Goal: Register for event/course: Sign up to attend an event or enroll in a course

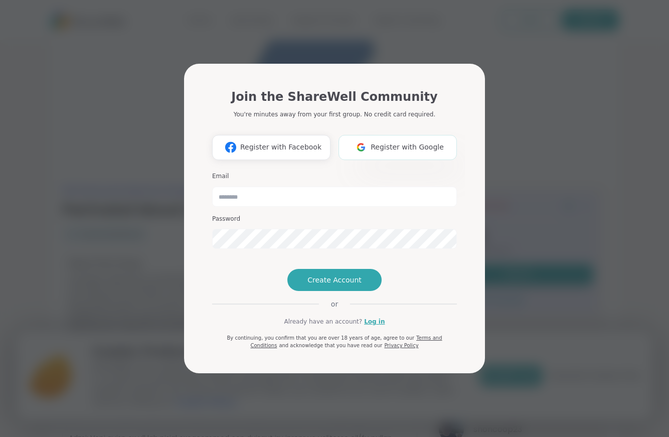
drag, startPoint x: 0, startPoint y: 0, endPoint x: 424, endPoint y: 128, distance: 443.2
click at [424, 142] on span "Register with Google" at bounding box center [407, 147] width 73 height 11
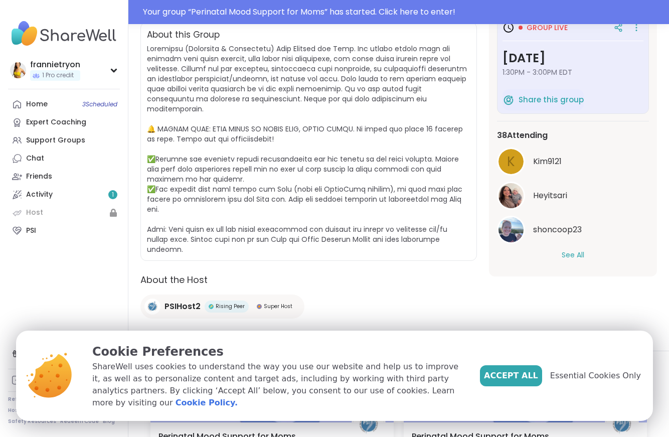
scroll to position [260, 0]
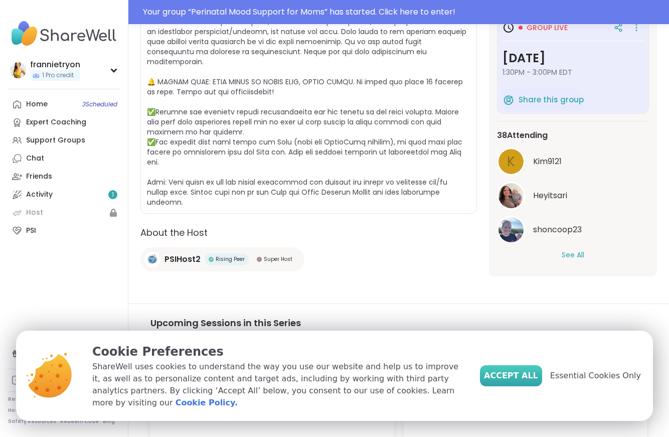
click at [521, 378] on span "Accept All" at bounding box center [511, 376] width 54 height 12
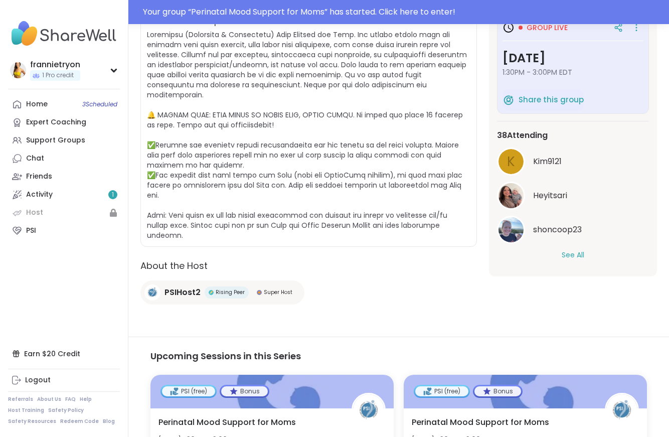
scroll to position [0, 0]
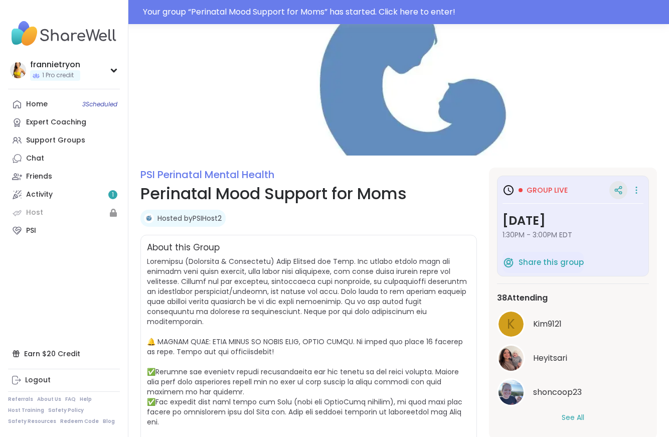
click at [620, 191] on icon at bounding box center [618, 190] width 9 height 9
click at [517, 185] on h3 "Group live" at bounding box center [534, 190] width 65 height 12
click at [527, 191] on span "Group live" at bounding box center [547, 190] width 41 height 10
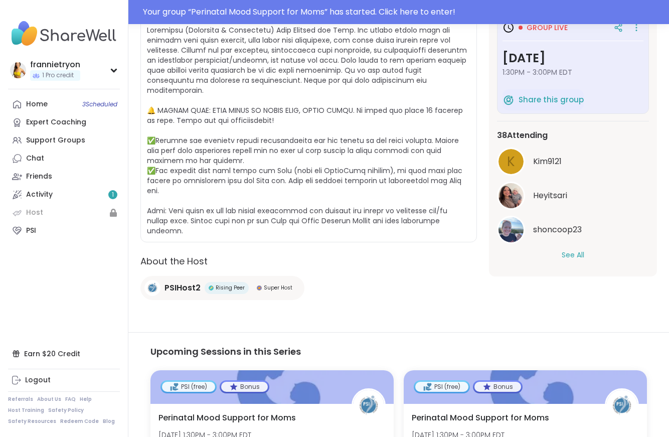
scroll to position [227, 0]
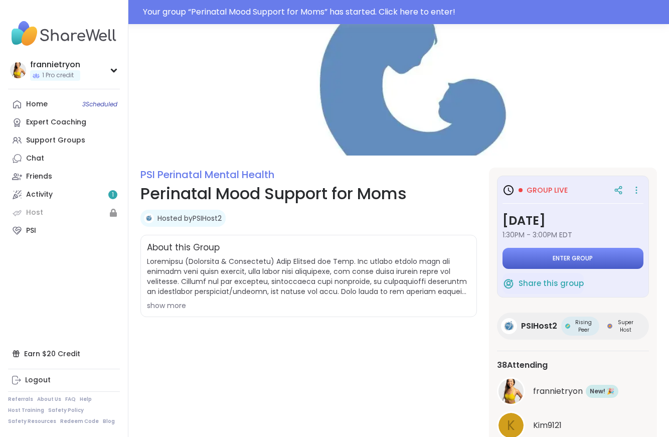
click at [550, 261] on button "Enter group" at bounding box center [572, 258] width 141 height 21
